Goal: Find specific page/section: Find specific page/section

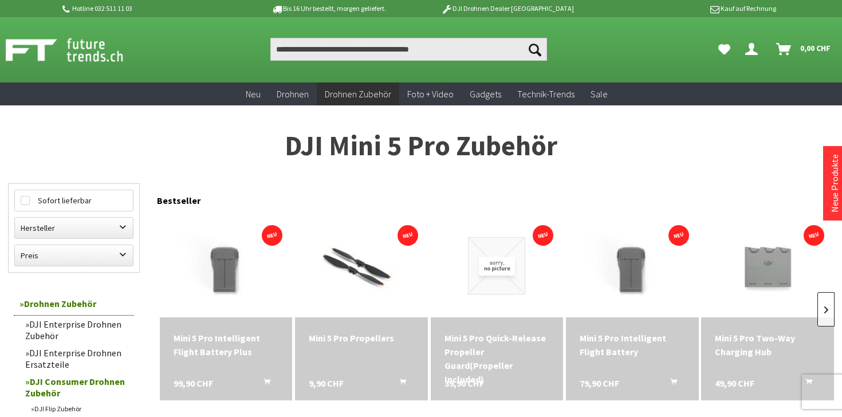
click at [825, 316] on link at bounding box center [826, 309] width 17 height 34
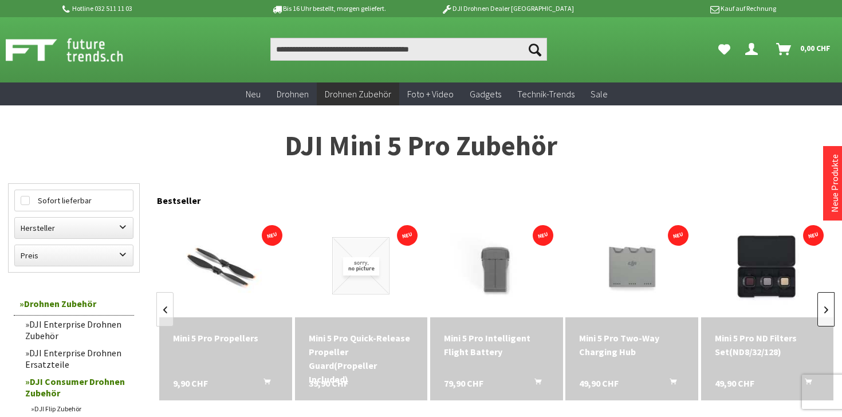
click at [825, 316] on link at bounding box center [826, 309] width 17 height 34
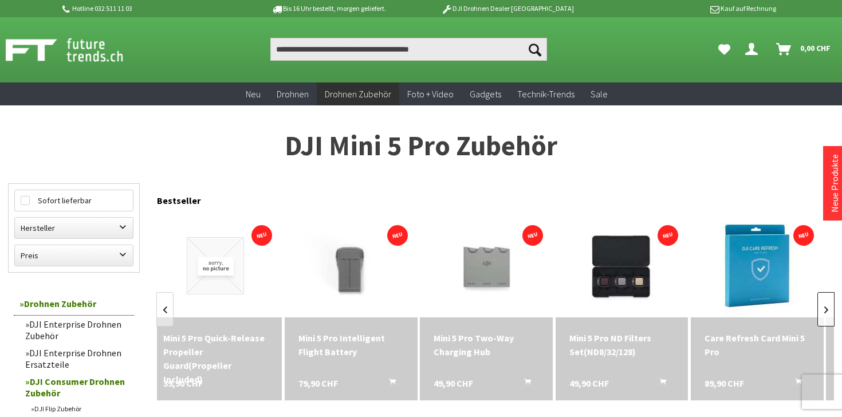
click at [825, 316] on link at bounding box center [826, 309] width 17 height 34
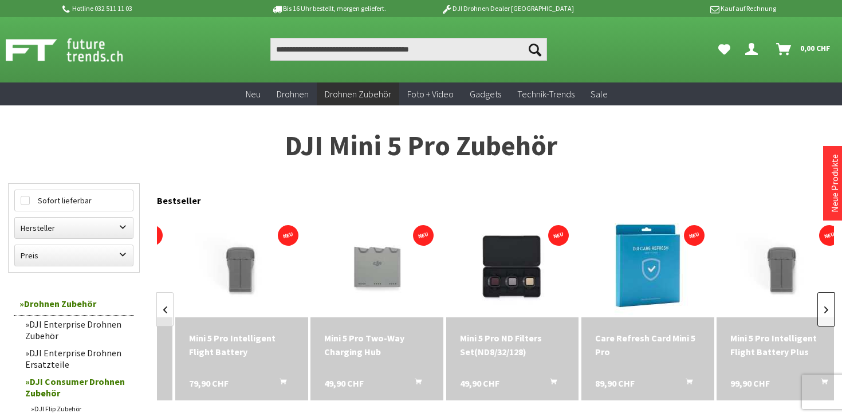
click at [825, 316] on link at bounding box center [826, 309] width 17 height 34
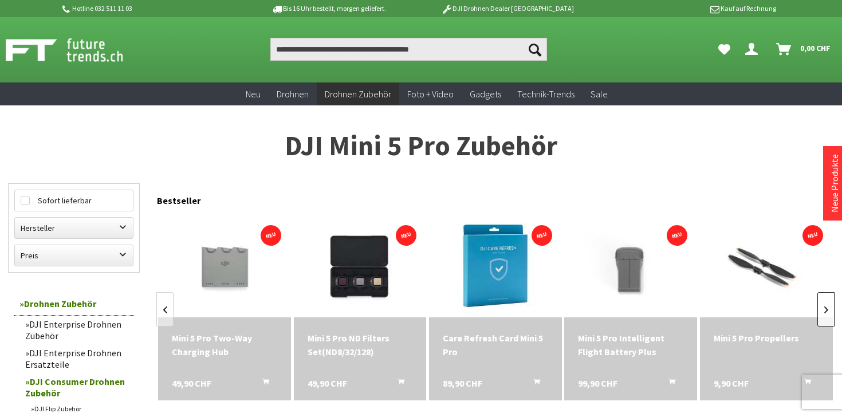
click at [825, 316] on link at bounding box center [826, 309] width 17 height 34
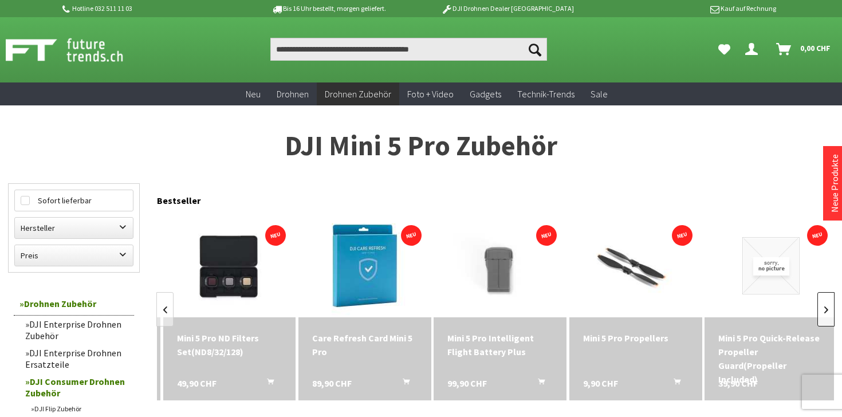
click at [825, 316] on link at bounding box center [826, 309] width 17 height 34
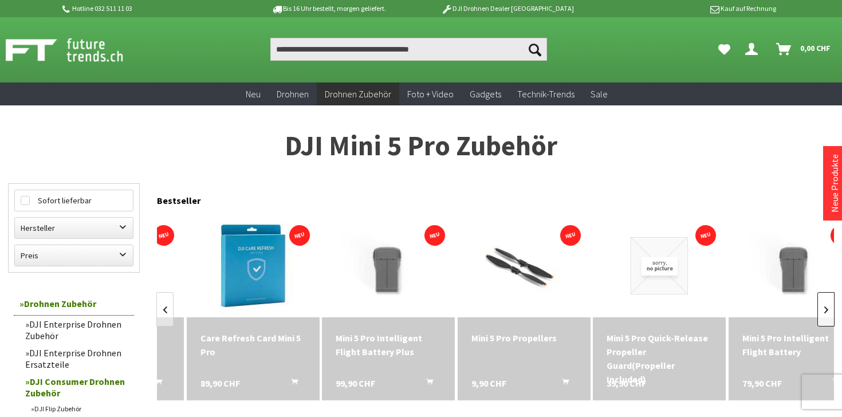
click at [825, 316] on link at bounding box center [826, 309] width 17 height 34
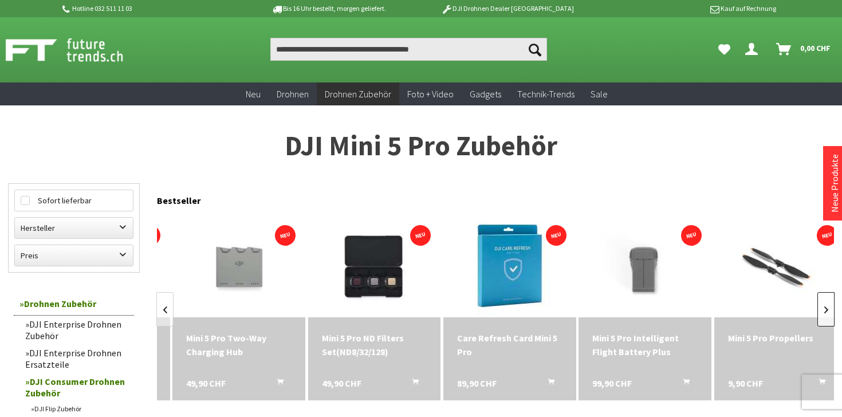
click at [825, 316] on link at bounding box center [826, 309] width 17 height 34
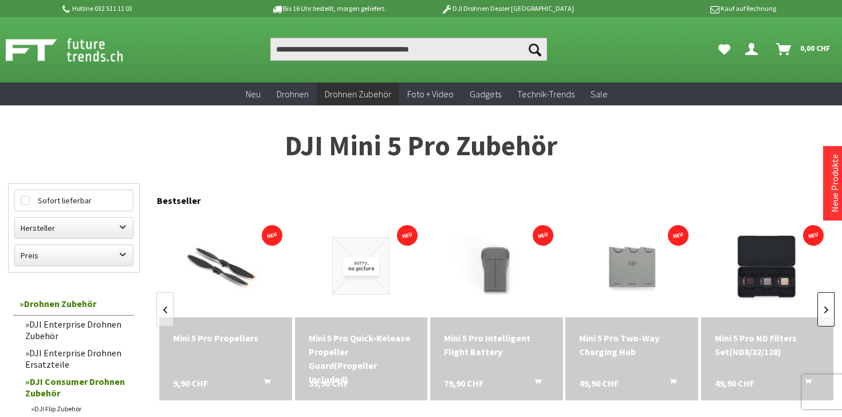
click at [825, 316] on link at bounding box center [826, 309] width 17 height 34
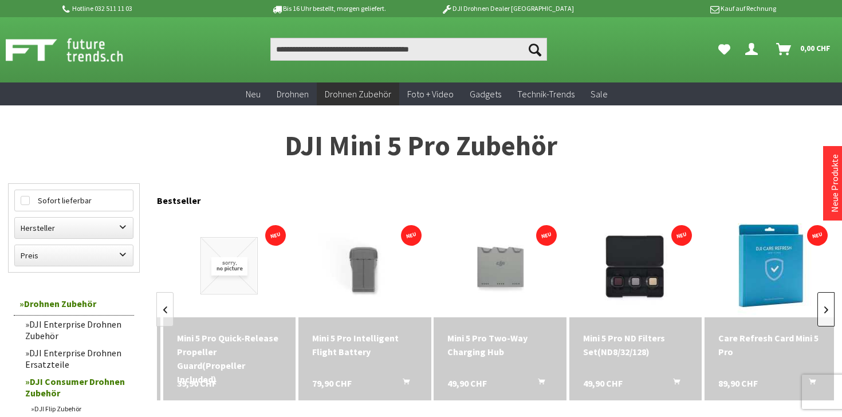
click at [825, 316] on link at bounding box center [826, 309] width 17 height 34
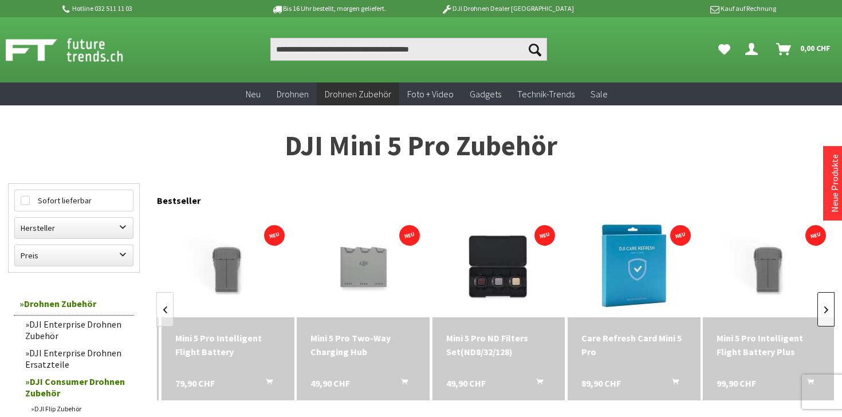
click at [825, 316] on link at bounding box center [826, 309] width 17 height 34
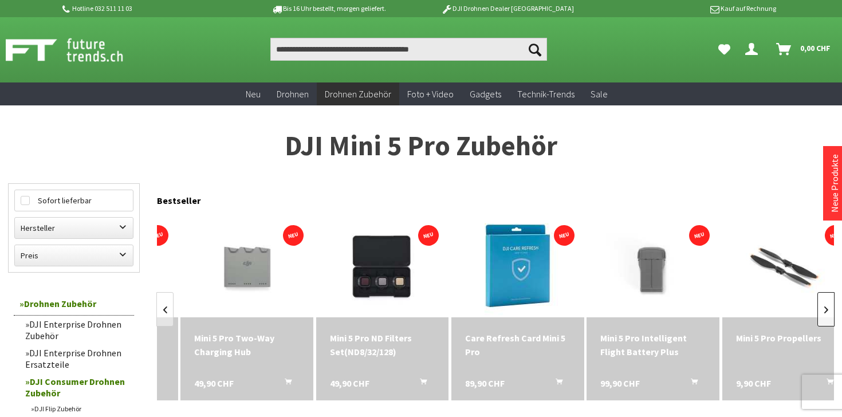
click at [825, 316] on link at bounding box center [826, 309] width 17 height 34
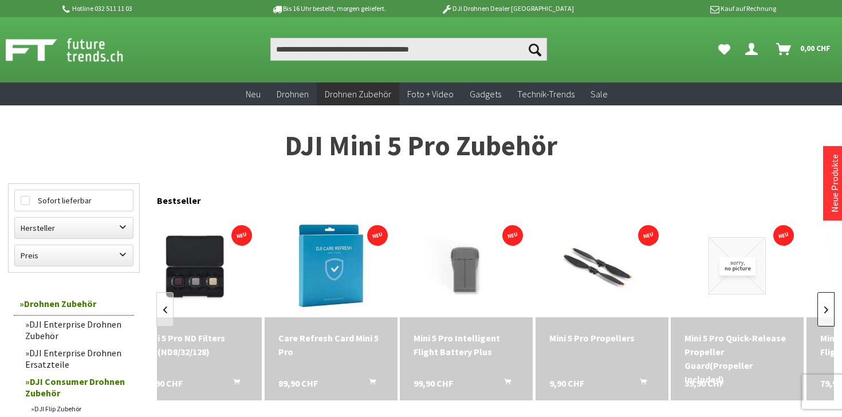
click at [825, 316] on link at bounding box center [826, 309] width 17 height 34
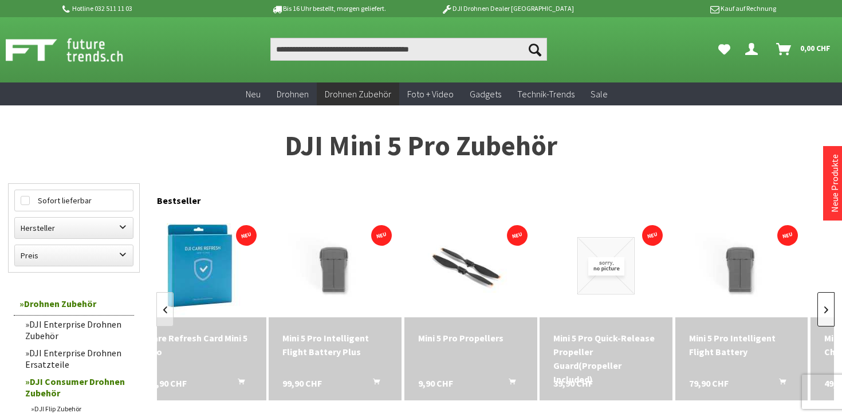
click at [825, 316] on link at bounding box center [826, 309] width 17 height 34
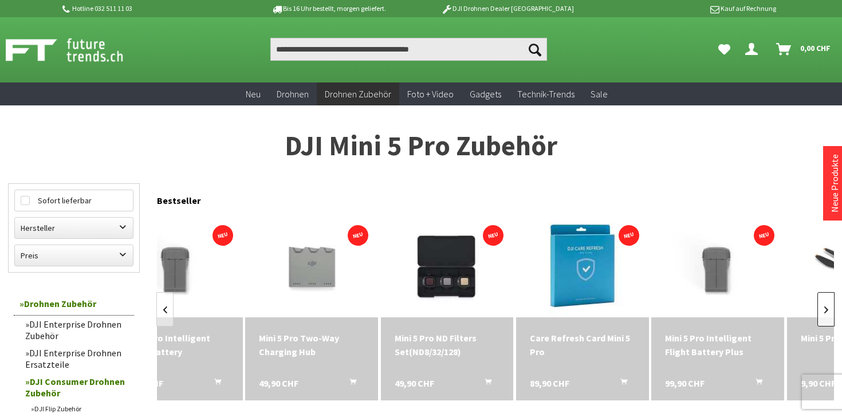
click at [825, 316] on link at bounding box center [826, 309] width 17 height 34
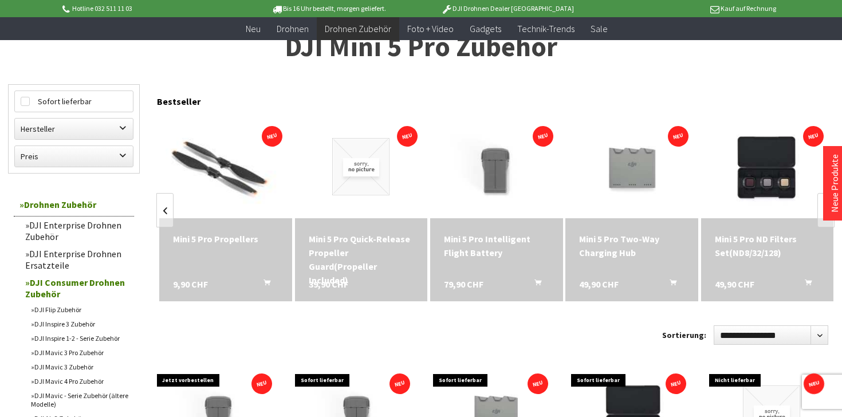
scroll to position [91, 0]
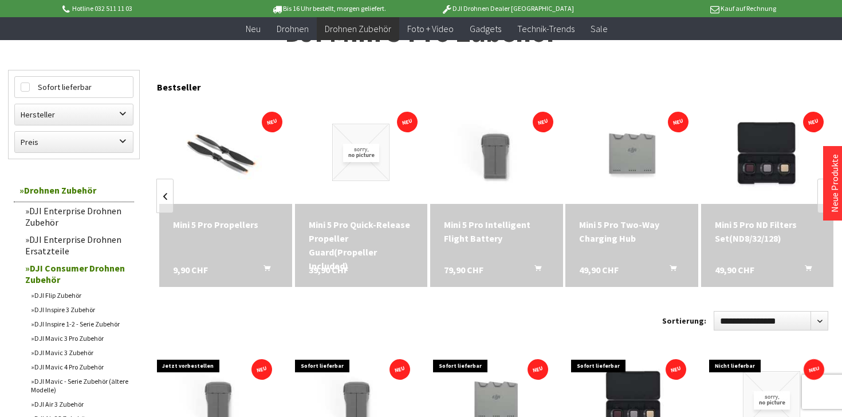
click at [99, 239] on link "DJI Enterprise Drohnen Ersatzteile" at bounding box center [76, 245] width 115 height 29
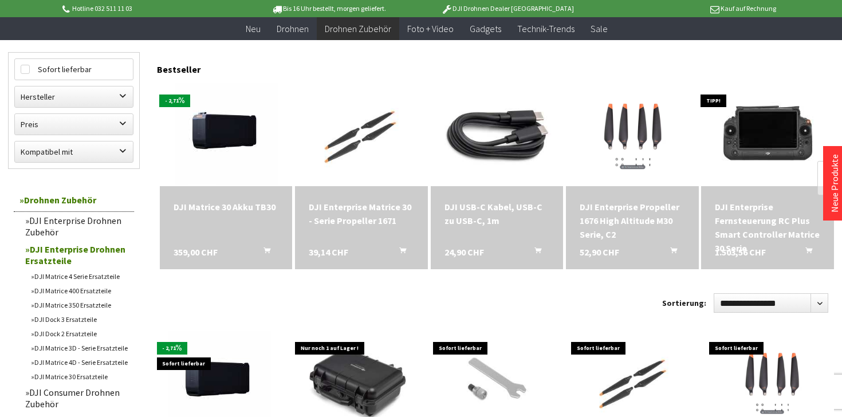
scroll to position [162, 0]
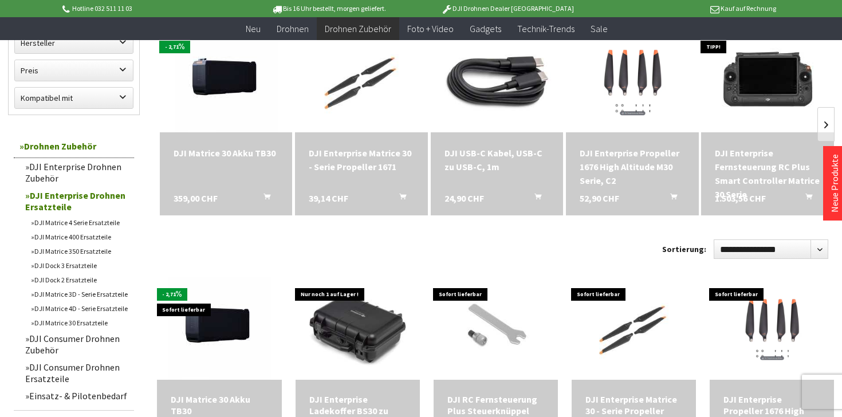
click at [85, 241] on link "DJI Matrice 400 Ersatzteile" at bounding box center [79, 237] width 109 height 14
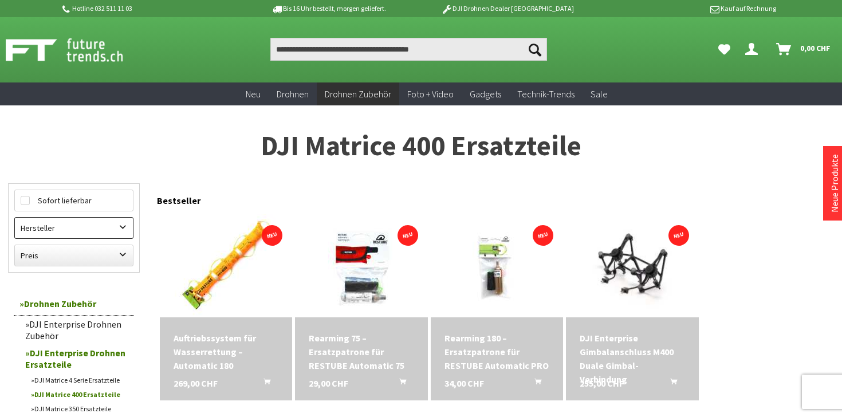
click at [108, 229] on label "Hersteller" at bounding box center [74, 228] width 118 height 21
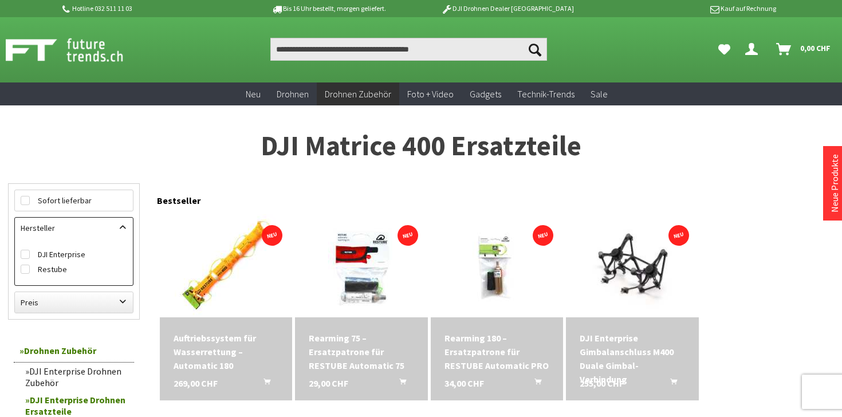
click at [108, 229] on label "Hersteller" at bounding box center [74, 228] width 118 height 21
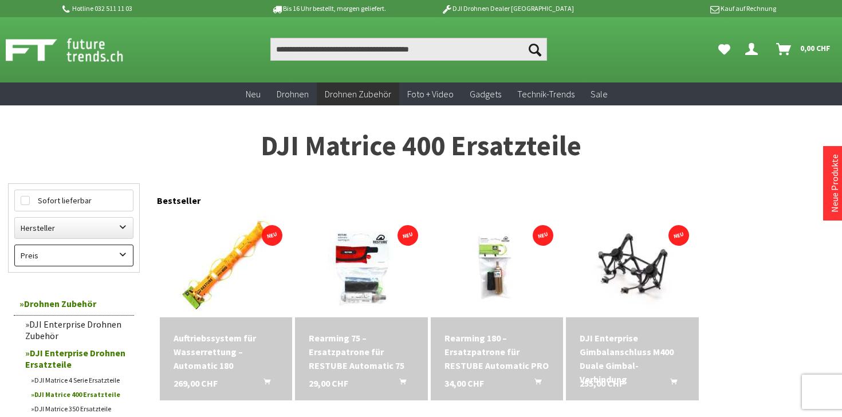
click at [107, 256] on label "Preis" at bounding box center [74, 255] width 118 height 21
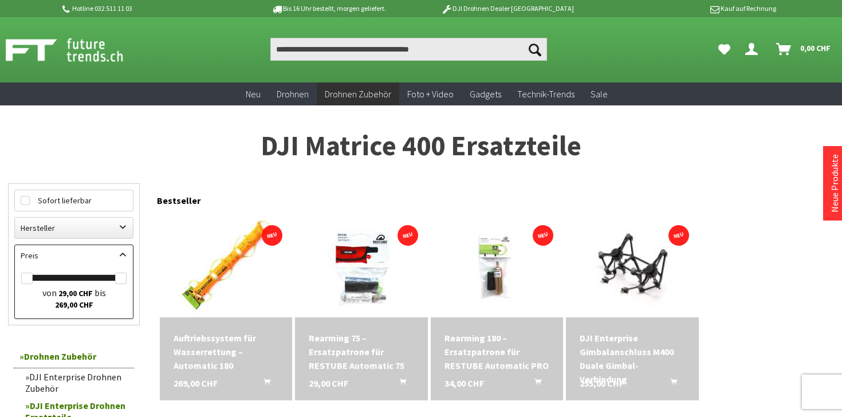
click at [107, 256] on label "Preis" at bounding box center [74, 255] width 118 height 21
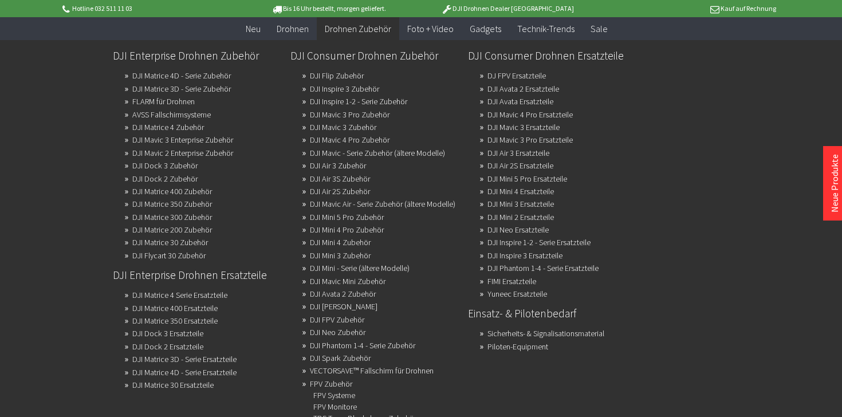
scroll to position [210, 0]
click at [351, 213] on link "DJI Mini 5 Pro Zubehör" at bounding box center [347, 217] width 74 height 16
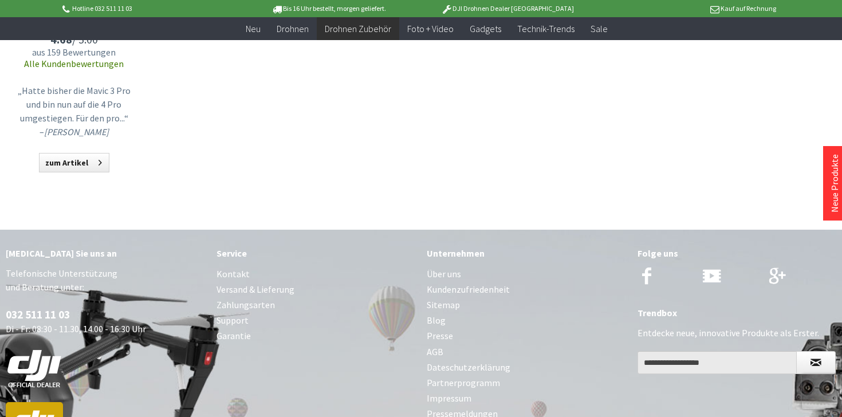
scroll to position [924, 0]
